Goal: Information Seeking & Learning: Learn about a topic

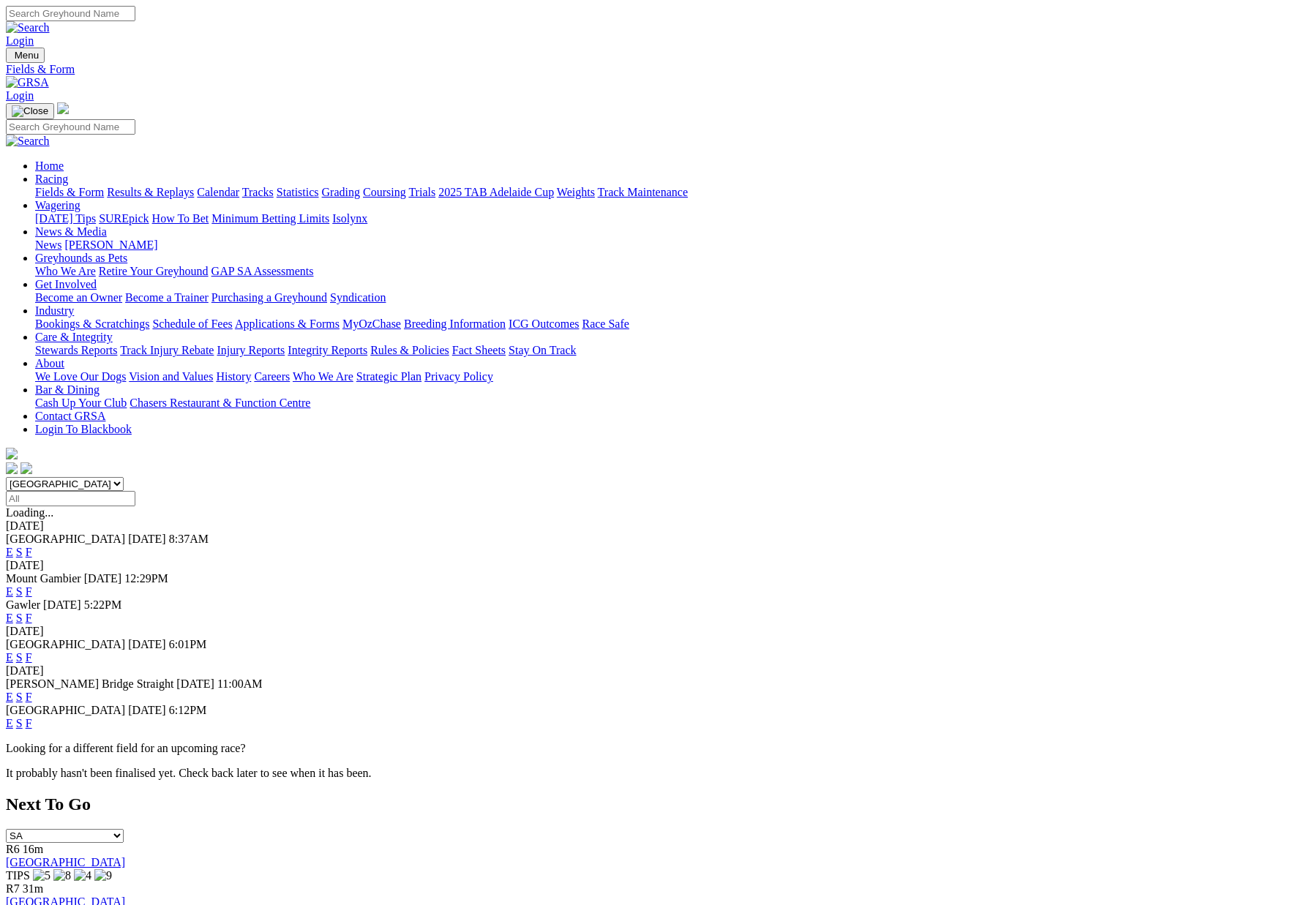
click at [194, 186] on link "Results & Replays" at bounding box center [150, 192] width 87 height 12
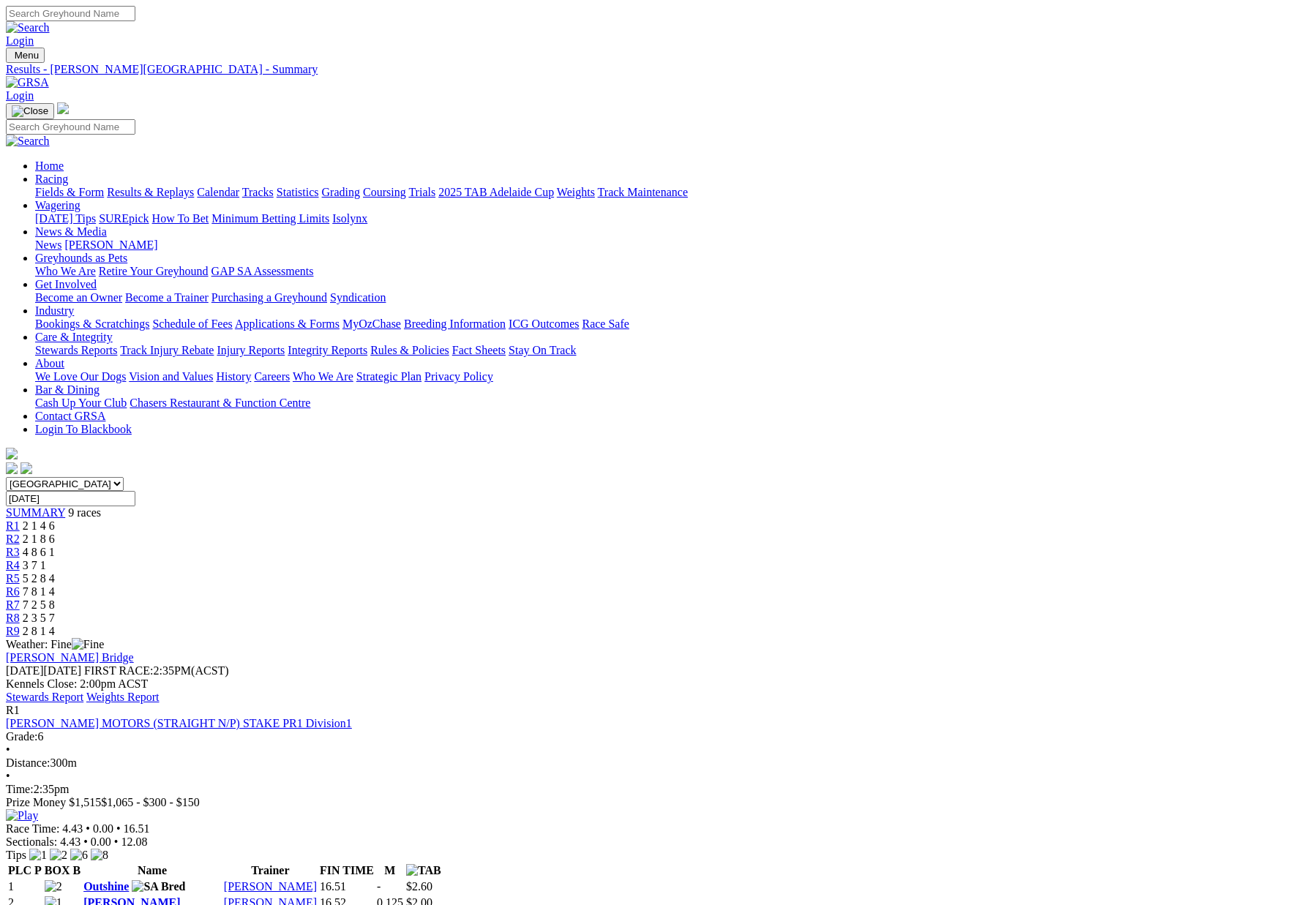
click at [83, 691] on link "Stewards Report" at bounding box center [45, 697] width 78 height 12
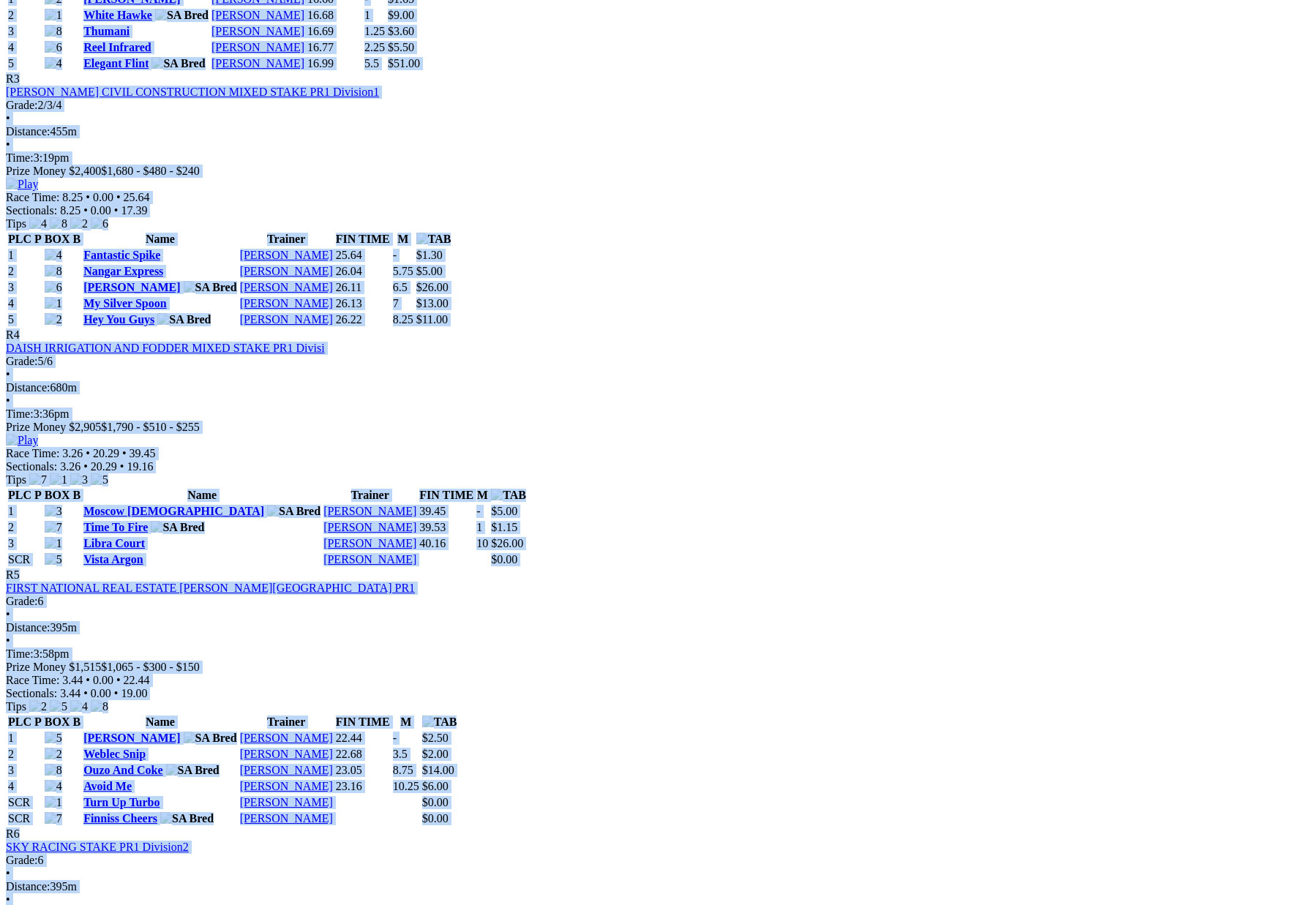
scroll to position [1242, 0]
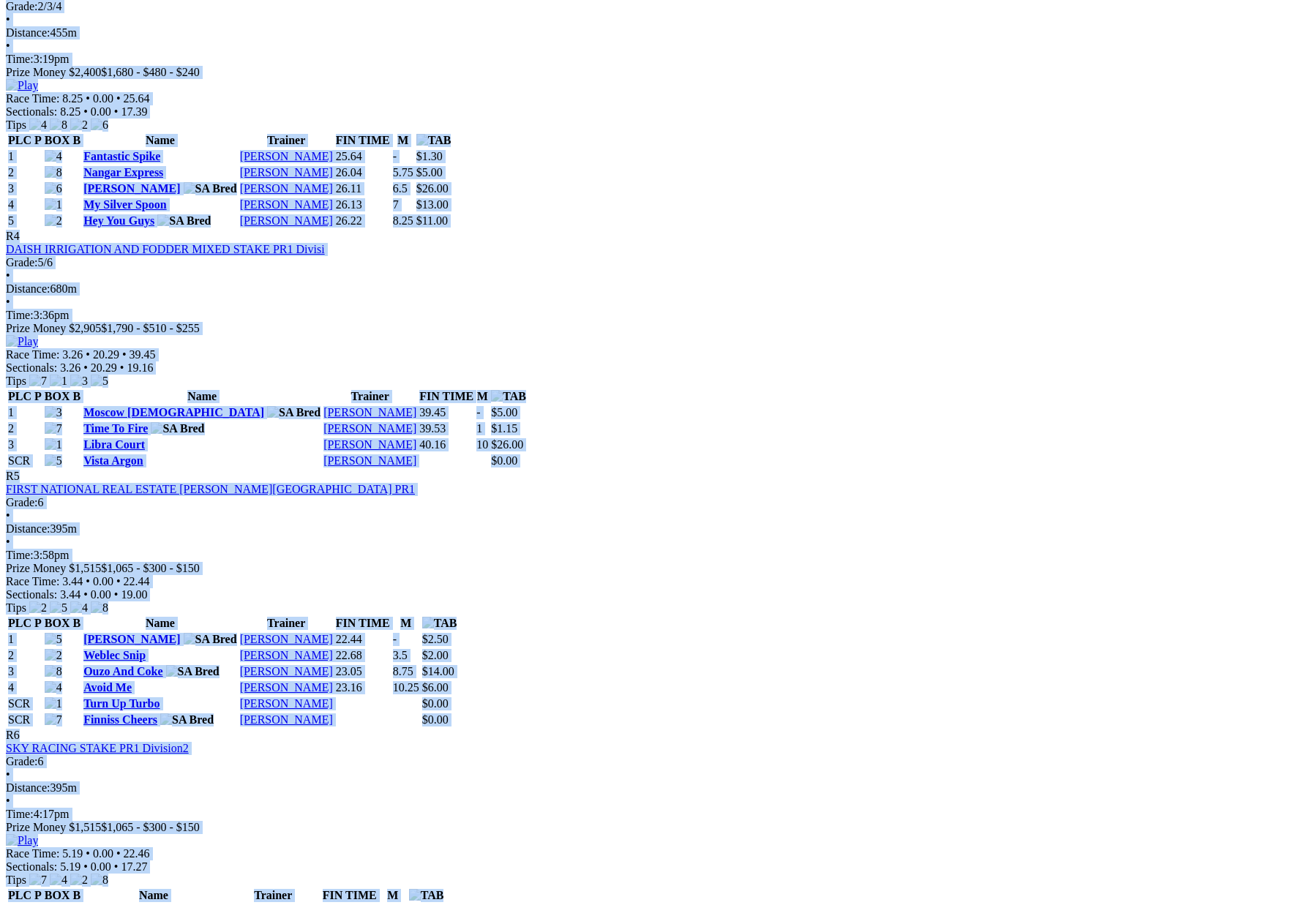
drag, startPoint x: 212, startPoint y: 301, endPoint x: 846, endPoint y: 793, distance: 802.5
click at [846, 793] on div "Weather: Fine Murray Bridge Friday 26 Sep 2025 FIRST RACE: 2:35PM(ACST) Kennels…" at bounding box center [646, 631] width 1281 height 2470
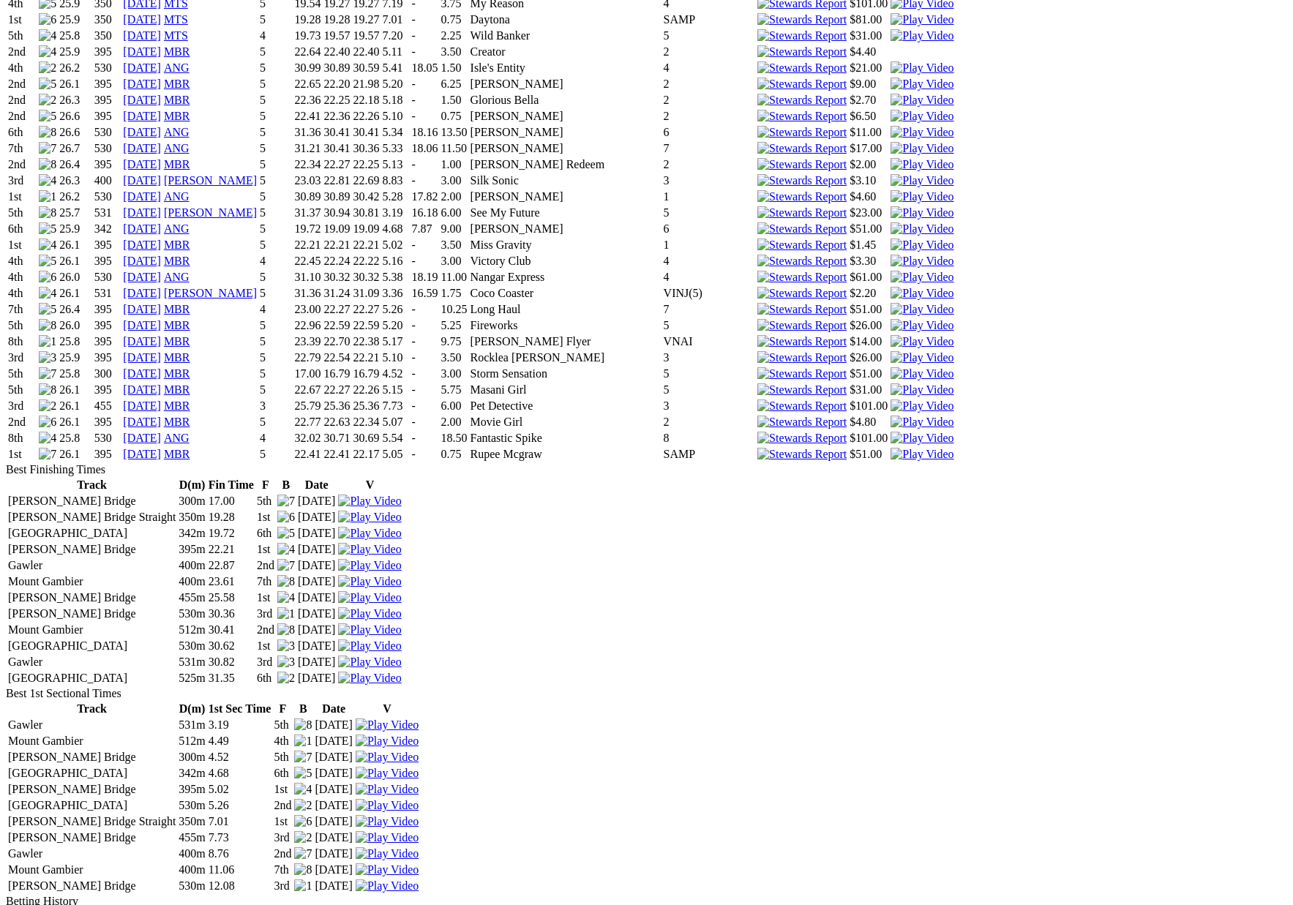
scroll to position [2146, 0]
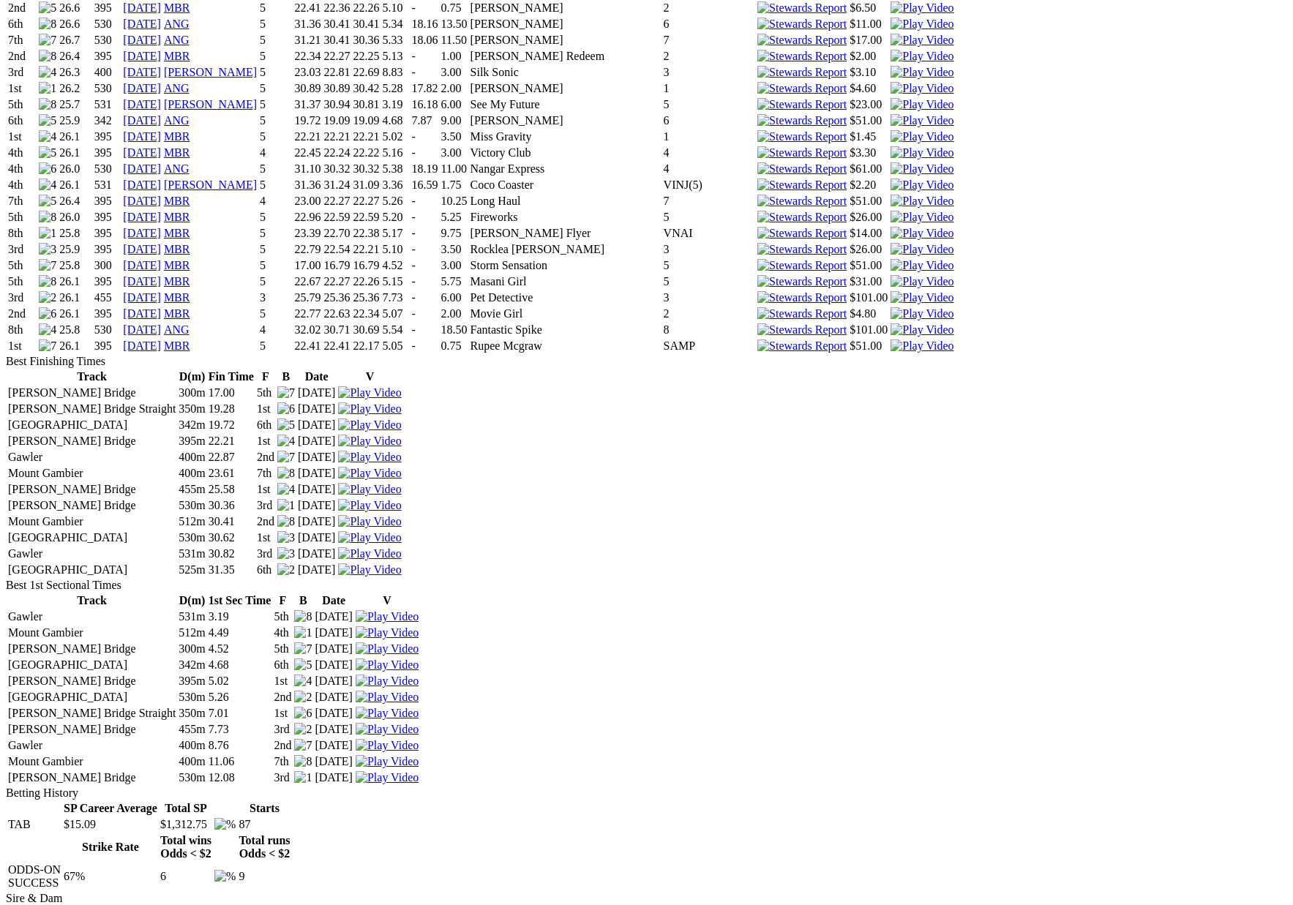
click at [740, 81] on td "1" at bounding box center [709, 88] width 92 height 15
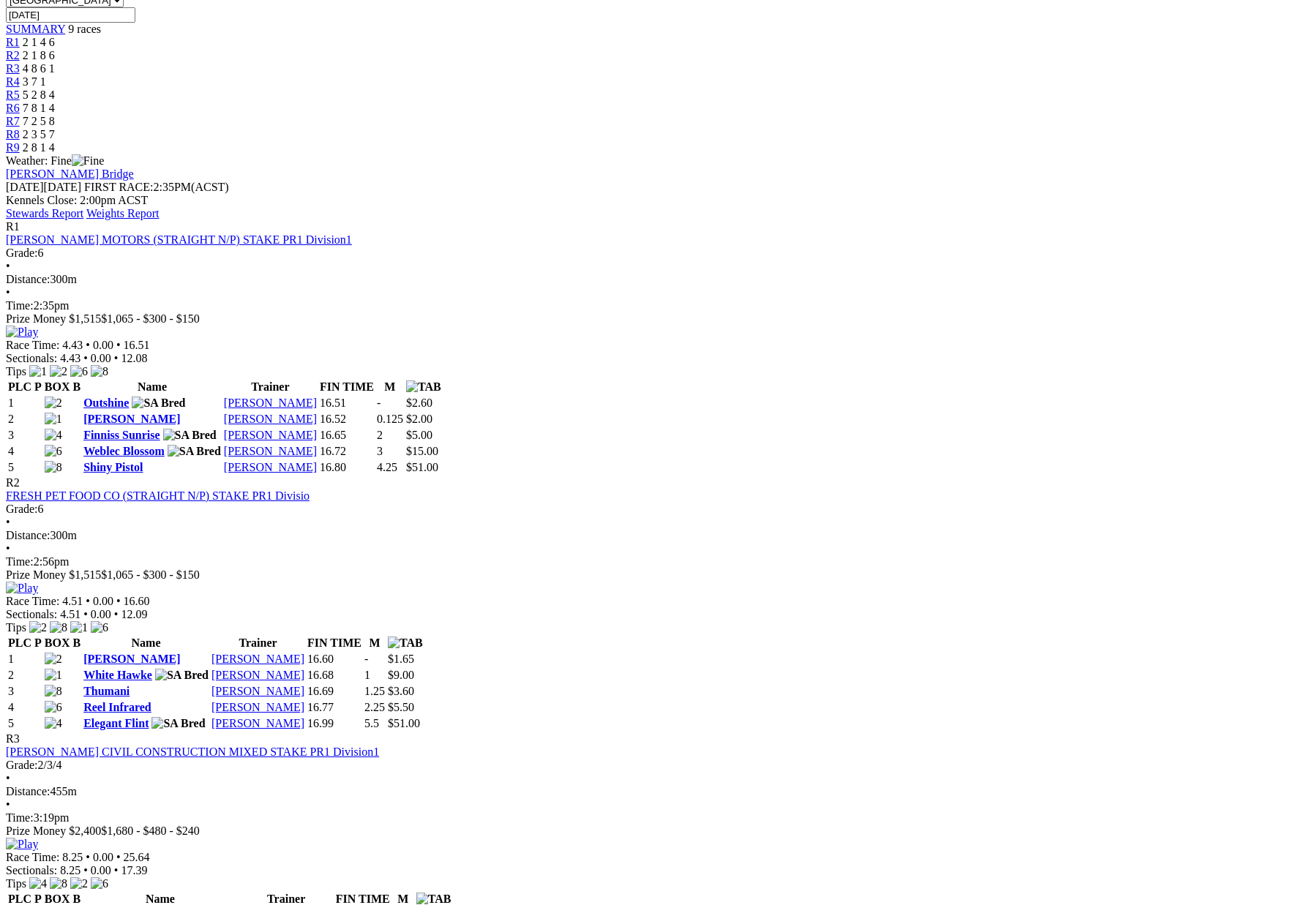
scroll to position [481, 0]
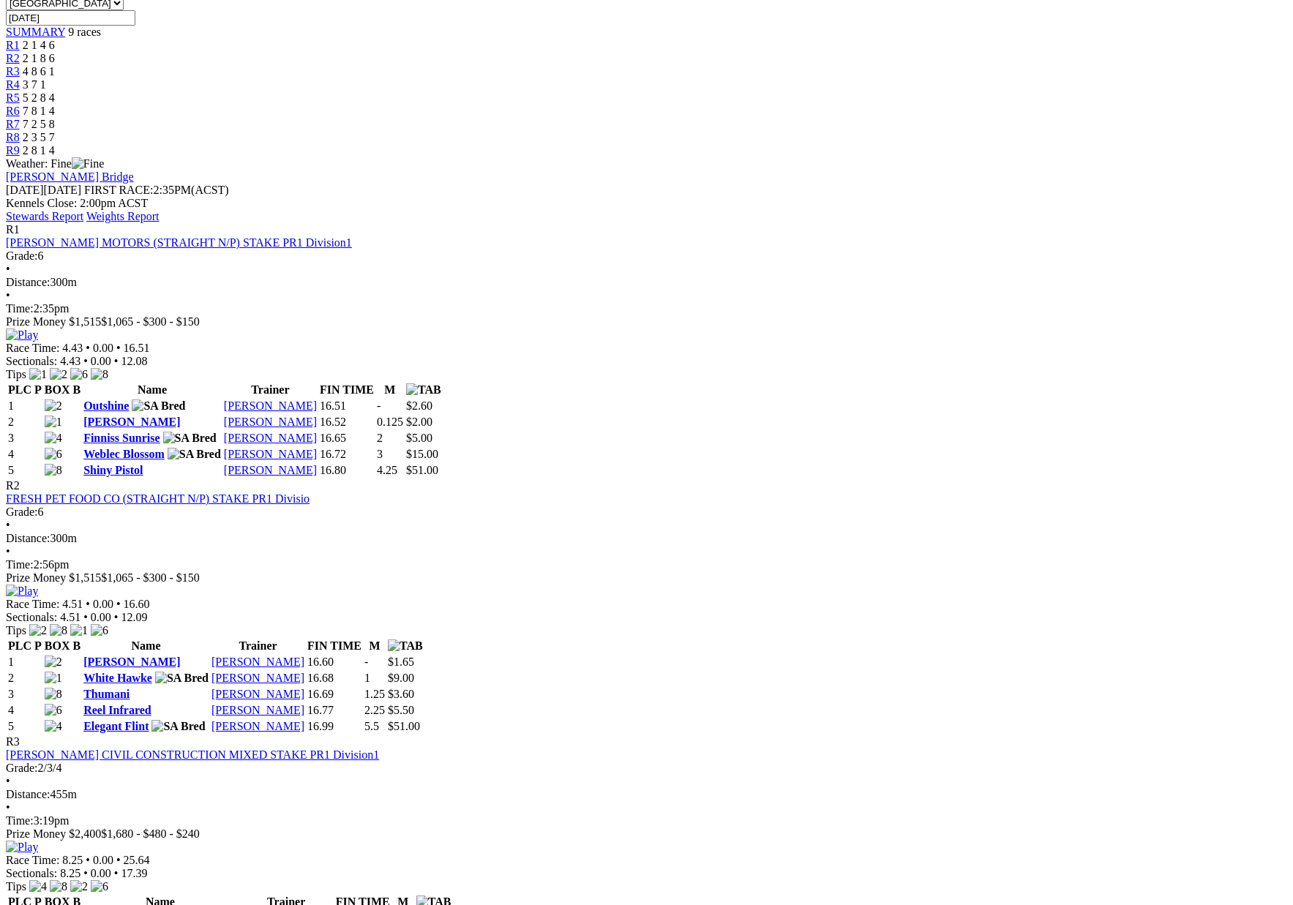
click at [160, 904] on link "Fantastic Spike" at bounding box center [121, 918] width 77 height 12
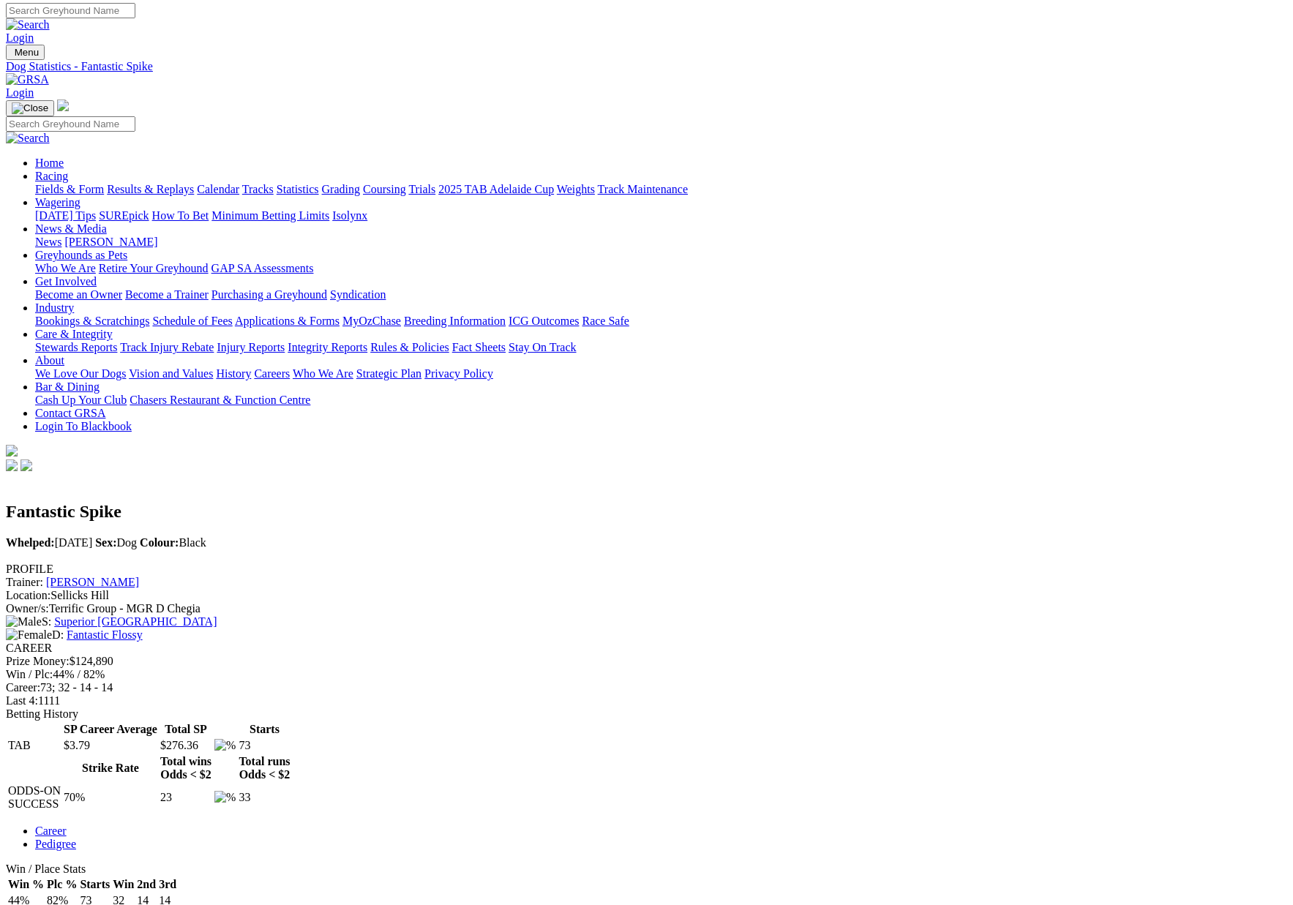
scroll to position [3, 0]
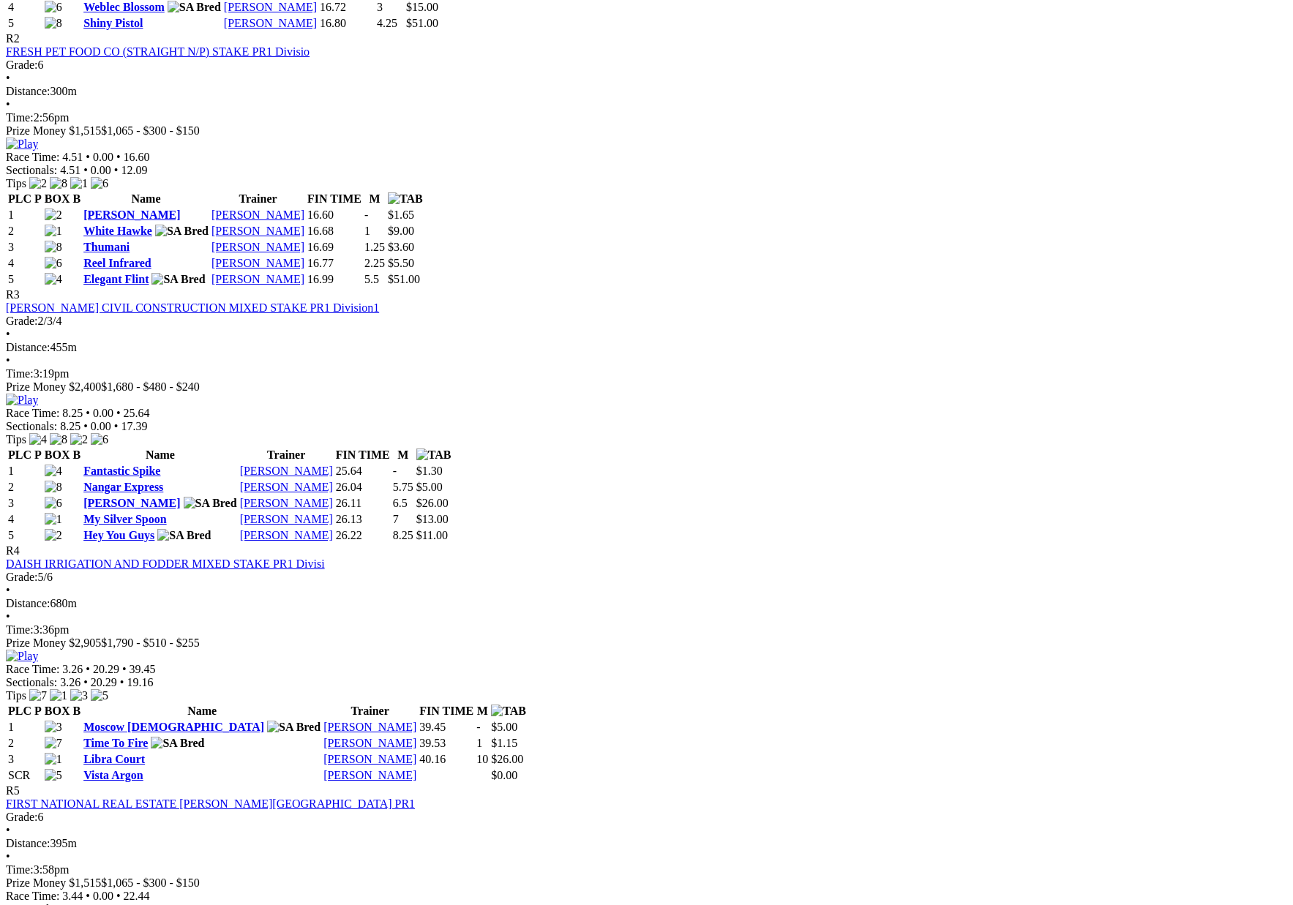
scroll to position [948, 0]
